Goal: Task Accomplishment & Management: Complete application form

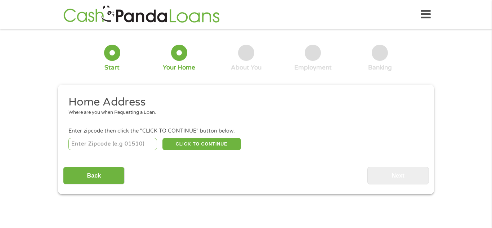
click at [139, 146] on input "number" at bounding box center [112, 144] width 89 height 12
type input "33025"
click at [190, 146] on button "CLICK TO CONTINUE" at bounding box center [201, 144] width 79 height 12
type input "33025"
type input "Hollywood"
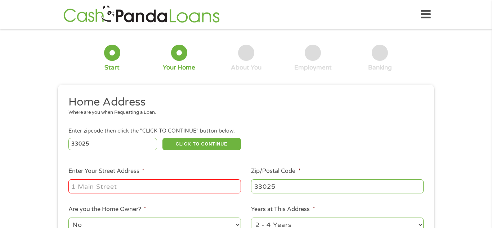
click at [61, 180] on div "This field is hidden when viewing the form gclid Cj0KCQjwzOvEBhDVARIsADHfJJRTMT…" at bounding box center [246, 205] width 376 height 240
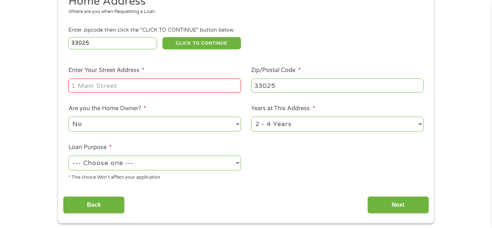
scroll to position [115, 0]
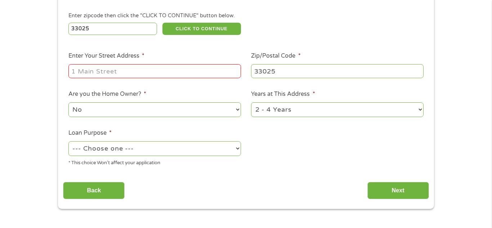
click at [167, 151] on select "--- Choose one --- Pay Bills Debt Consolidation Home Improvement Major Purchase…" at bounding box center [154, 148] width 173 height 15
select select "paybills"
click at [68, 142] on select "--- Choose one --- Pay Bills Debt Consolidation Home Improvement Major Purchase…" at bounding box center [154, 148] width 173 height 15
click at [193, 73] on input "Enter Your Street Address *" at bounding box center [154, 71] width 173 height 14
type input "[STREET_ADDRESS][PERSON_NAME]"
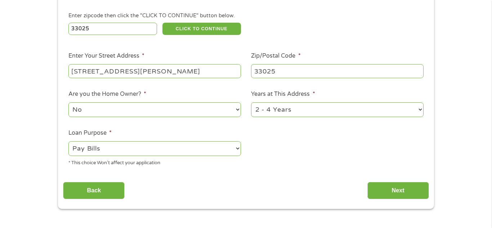
click at [306, 160] on ul "Home Address Where are you when Requesting a Loan. Enter zipcode then click the…" at bounding box center [246, 76] width 366 height 192
click at [377, 190] on input "Next" at bounding box center [399, 191] width 62 height 18
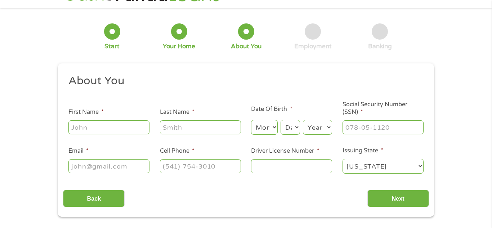
scroll to position [0, 0]
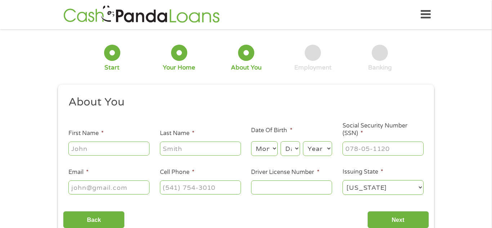
click at [150, 119] on ul "About You This field is hidden when viewing the form Title * --- Choose one ---…" at bounding box center [246, 148] width 366 height 106
click at [125, 149] on input "First Name *" at bounding box center [108, 149] width 81 height 14
type input "[PERSON_NAME]"
click at [166, 150] on input "Last Name *" at bounding box center [200, 149] width 81 height 14
type input "[PERSON_NAME]"
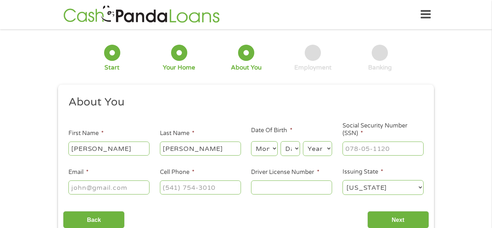
click at [259, 143] on select "Month 1 2 3 4 5 6 7 8 9 10 11 12" at bounding box center [264, 148] width 26 height 15
select select "3"
click at [251, 141] on select "Month 1 2 3 4 5 6 7 8 9 10 11 12" at bounding box center [264, 148] width 26 height 15
click at [292, 151] on select "Day 1 2 3 4 5 6 7 8 9 10 11 12 13 14 15 16 17 18 19 20 21 22 23 24 25 26 27 28 …" at bounding box center [290, 148] width 19 height 15
select select "29"
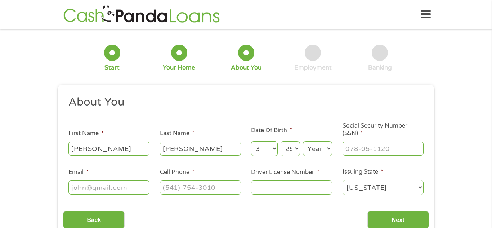
click at [281, 141] on select "Day 1 2 3 4 5 6 7 8 9 10 11 12 13 14 15 16 17 18 19 20 21 22 23 24 25 26 27 28 …" at bounding box center [290, 148] width 19 height 15
click at [316, 149] on select "Year [DATE] 2006 2005 2004 2003 2002 2001 2000 1999 1998 1997 1996 1995 1994 19…" at bounding box center [317, 148] width 29 height 15
select select "1991"
click at [303, 141] on select "Year [DATE] 2006 2005 2004 2003 2002 2001 2000 1999 1998 1997 1996 1995 1994 19…" at bounding box center [317, 148] width 29 height 15
click at [359, 143] on input "Social Security Number (SSN) *" at bounding box center [383, 149] width 81 height 14
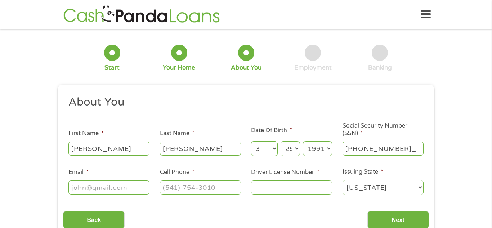
type input "592-11-1990"
click at [271, 190] on input "Driver License Number *" at bounding box center [291, 188] width 81 height 14
type input "R400-118-91-609-0"
click at [193, 188] on input "Cell Phone *" at bounding box center [200, 188] width 81 height 14
type input "[PHONE_NUMBER]"
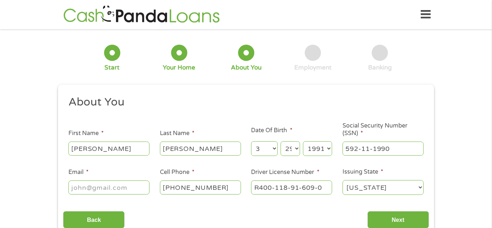
click at [110, 191] on input "Email *" at bounding box center [108, 188] width 81 height 14
type input "[EMAIL_ADDRESS][DOMAIN_NAME]"
click at [21, 153] on div "1 Start 2 Your Home 3 About You 4 Employment 5 Banking 6 This field is hidden w…" at bounding box center [246, 136] width 492 height 204
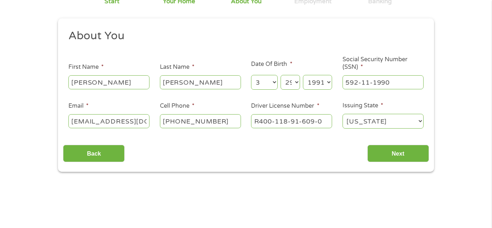
scroll to position [86, 0]
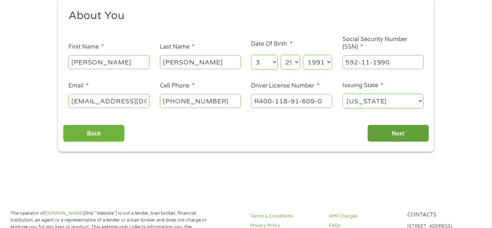
click at [393, 133] on input "Next" at bounding box center [399, 134] width 62 height 18
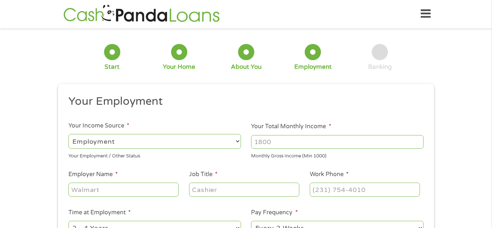
scroll to position [0, 0]
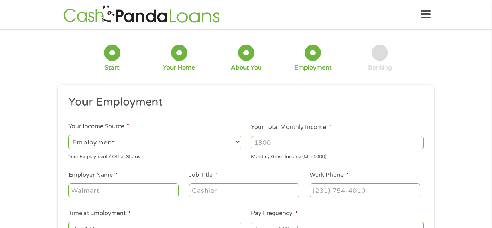
click at [247, 160] on li "Your Total Monthly Income * Monthly Gross Income (Min 1000)" at bounding box center [337, 141] width 183 height 37
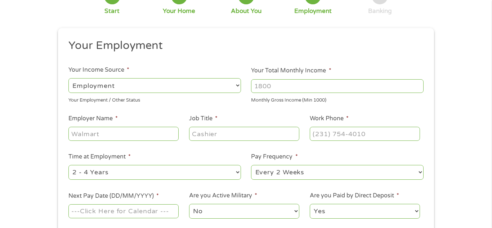
scroll to position [72, 0]
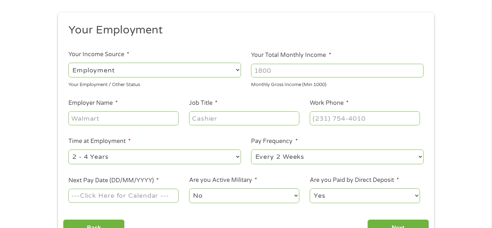
click at [231, 156] on select "--- Choose one --- 1 Year or less 1 - 2 Years 2 - 4 Years Over 4 Years" at bounding box center [154, 157] width 173 height 15
select select "12months"
click at [68, 150] on select "--- Choose one --- 1 Year or less 1 - 2 Years 2 - 4 Years Over 4 Years" at bounding box center [154, 157] width 173 height 15
click at [300, 161] on select "--- Choose one --- Every 2 Weeks Every Week Monthly Semi-Monthly" at bounding box center [337, 157] width 173 height 15
select select "weekly"
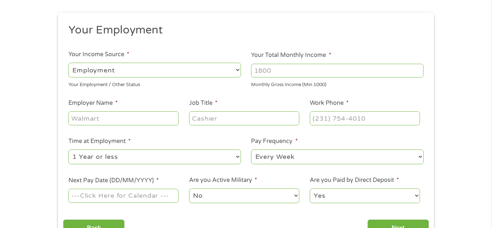
click at [251, 150] on select "--- Choose one --- Every 2 Weeks Every Week Monthly Semi-Monthly" at bounding box center [337, 157] width 173 height 15
click at [209, 143] on li "Time at Employment * --- Choose one --- 1 Year or less 1 - 2 Years 2 - 4 Years …" at bounding box center [154, 151] width 183 height 28
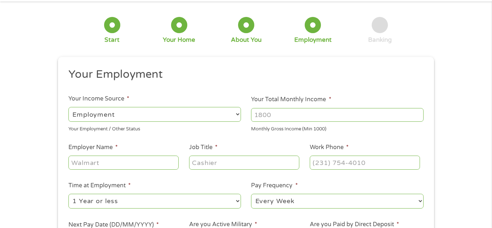
scroll to position [29, 0]
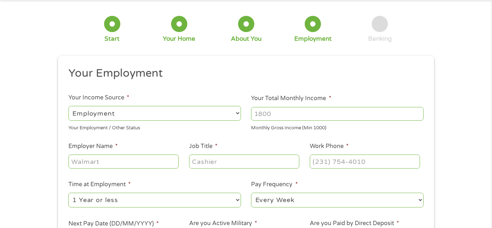
click at [170, 113] on select "--- Choose one --- Employment [DEMOGRAPHIC_DATA] Benefits" at bounding box center [154, 113] width 173 height 15
click at [174, 95] on li "Your Income Source * --- Choose one --- Employment [DEMOGRAPHIC_DATA] Benefits …" at bounding box center [154, 112] width 183 height 38
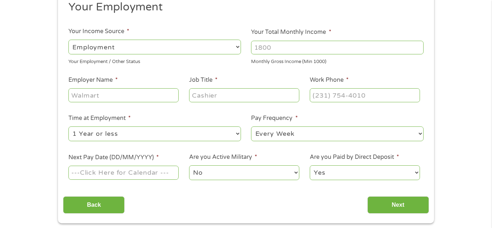
scroll to position [115, 0]
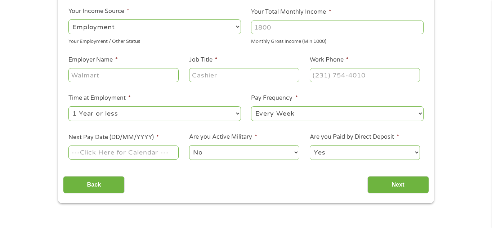
click at [138, 151] on input "Next Pay Date (DD/MM/YYYY) *" at bounding box center [123, 153] width 110 height 14
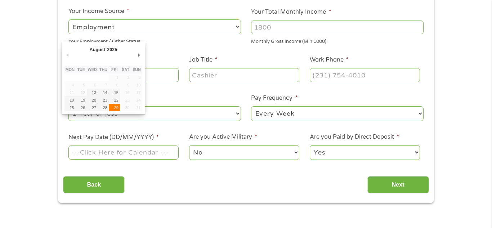
type input "[DATE]"
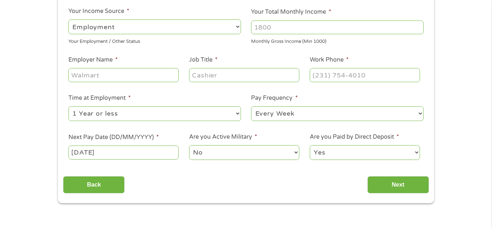
click at [198, 79] on input "Job Title *" at bounding box center [244, 75] width 110 height 14
click at [196, 53] on ul "Your Employment Your Income Source * --- Choose one --- Employment [DEMOGRAPHIC…" at bounding box center [246, 73] width 366 height 187
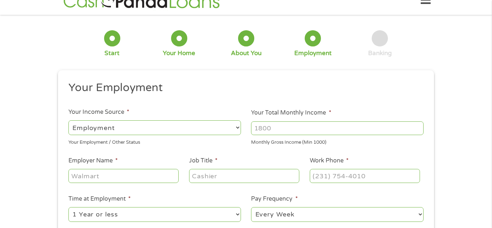
scroll to position [0, 0]
